Goal: Task Accomplishment & Management: Manage account settings

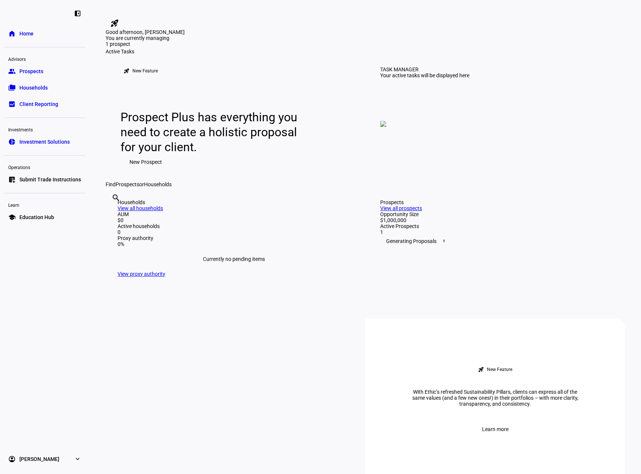
scroll to position [149, 0]
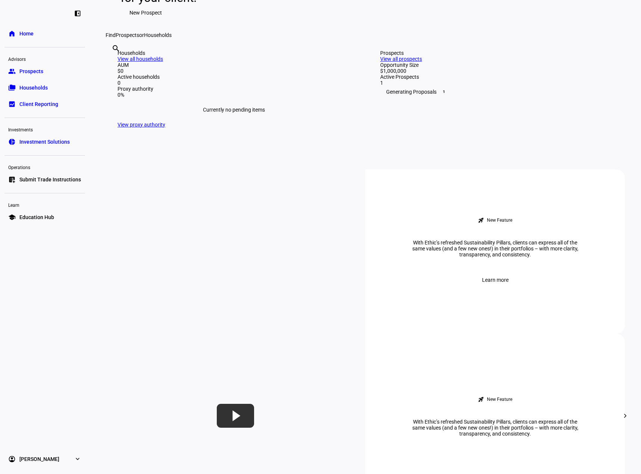
click at [417, 98] on div "Generating Proposals 1" at bounding box center [496, 92] width 233 height 12
click at [422, 62] on link "View all prospects" at bounding box center [401, 59] width 42 height 6
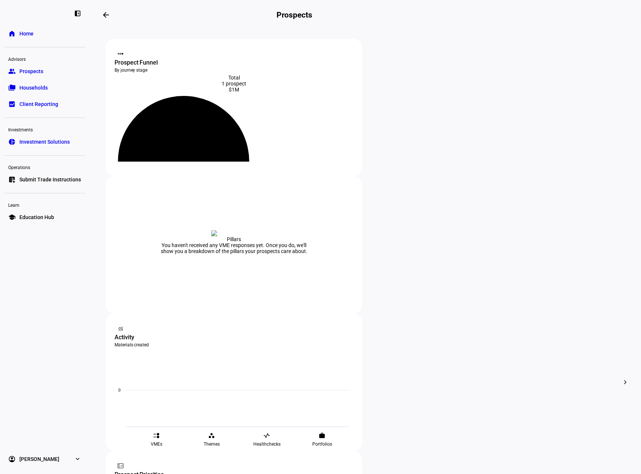
click at [355, 283] on div at bounding box center [320, 237] width 641 height 474
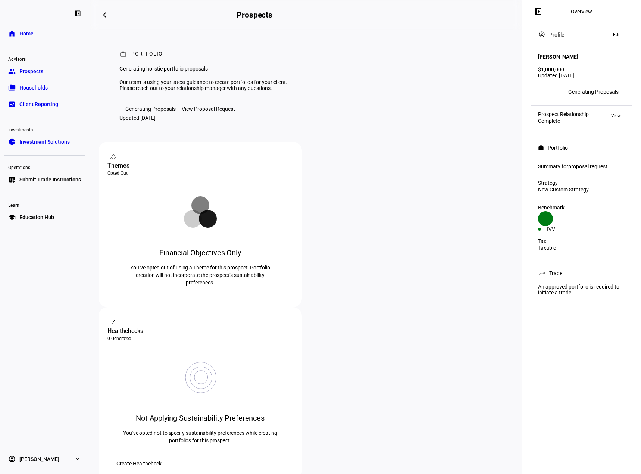
click at [214, 112] on div "View Proposal Request" at bounding box center [208, 109] width 53 height 6
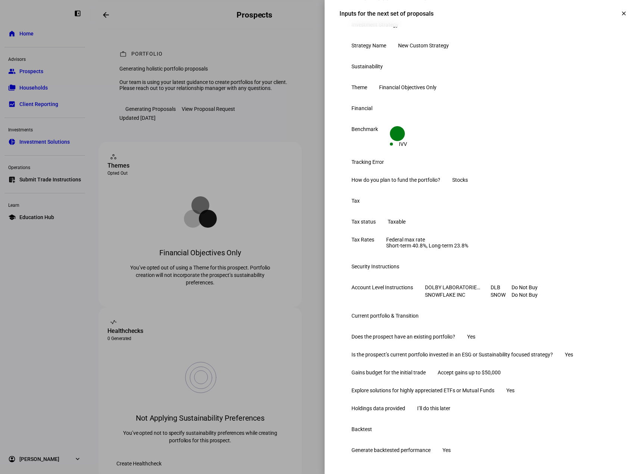
scroll to position [178, 0]
click at [241, 174] on div at bounding box center [320, 237] width 641 height 474
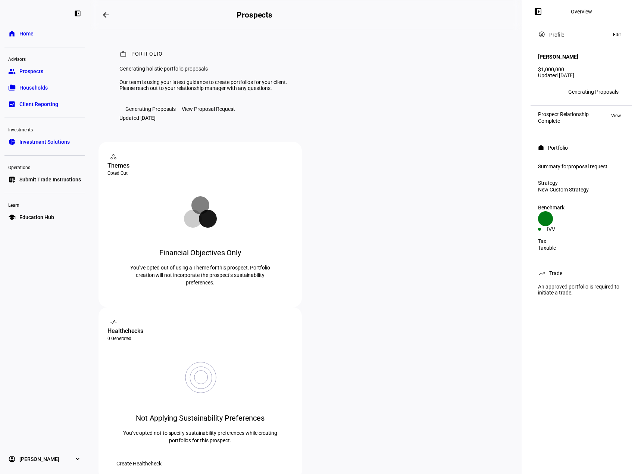
click at [45, 85] on span "Households" at bounding box center [33, 87] width 28 height 7
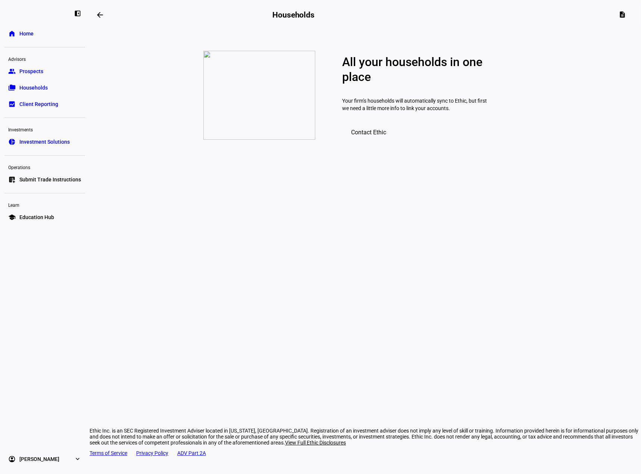
click at [51, 101] on span "Client Reporting" at bounding box center [38, 103] width 39 height 7
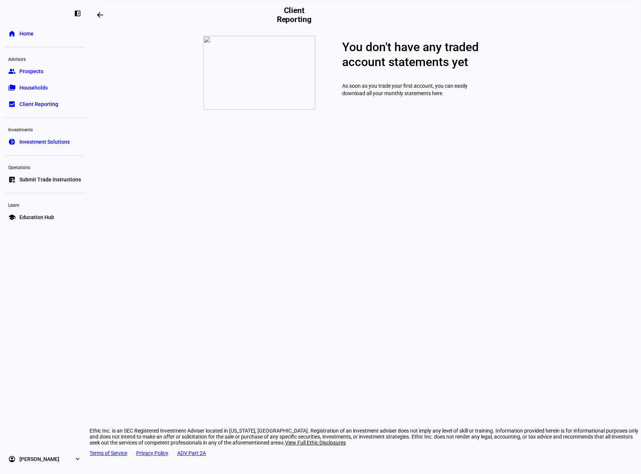
click at [39, 140] on span "Investment Solutions" at bounding box center [44, 141] width 50 height 7
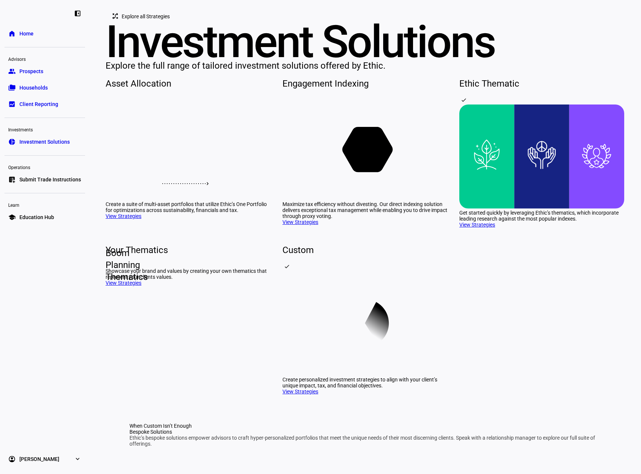
click at [47, 73] on link "group Prospects" at bounding box center [44, 71] width 81 height 15
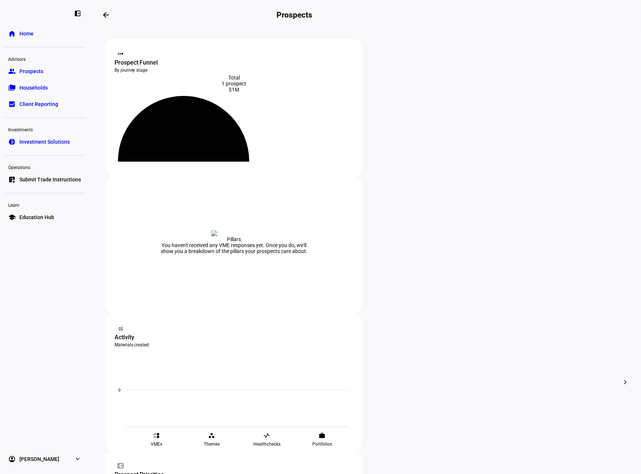
click at [340, 287] on div at bounding box center [320, 237] width 641 height 474
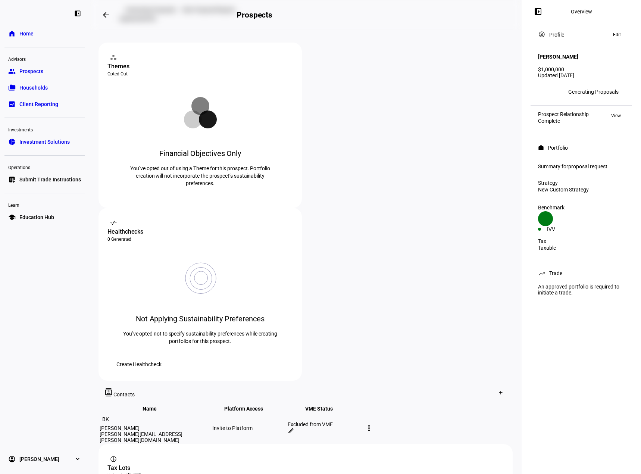
scroll to position [176, 0]
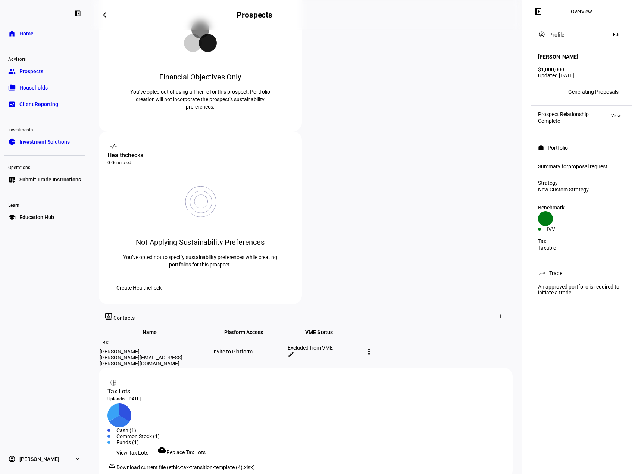
click at [131, 445] on span "View Tax Lots" at bounding box center [132, 452] width 32 height 15
